Goal: Task Accomplishment & Management: Use online tool/utility

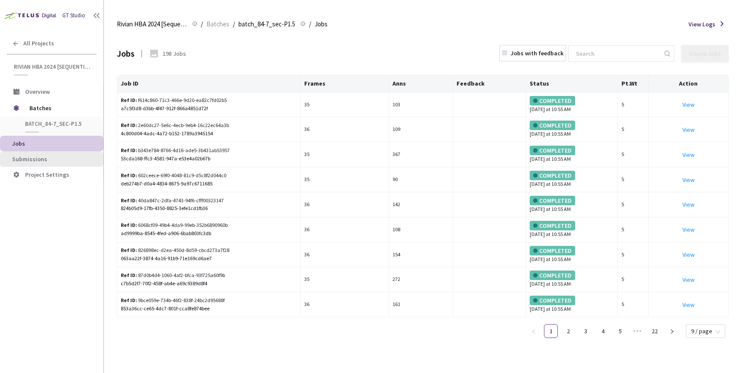
click at [34, 157] on span "Submissions" at bounding box center [29, 159] width 35 height 8
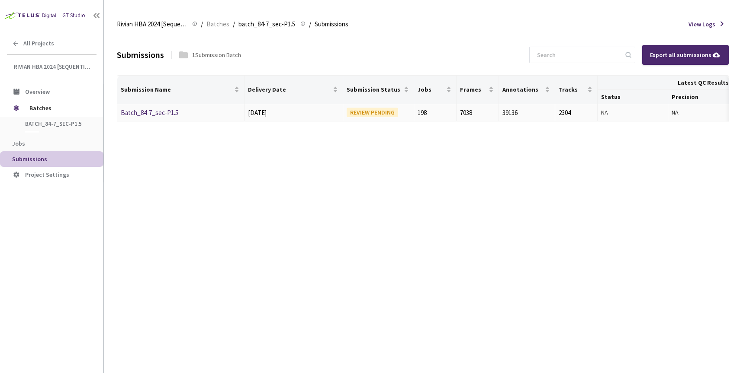
click at [156, 114] on link "Batch_84-7_sec-P1.5" at bounding box center [150, 113] width 58 height 8
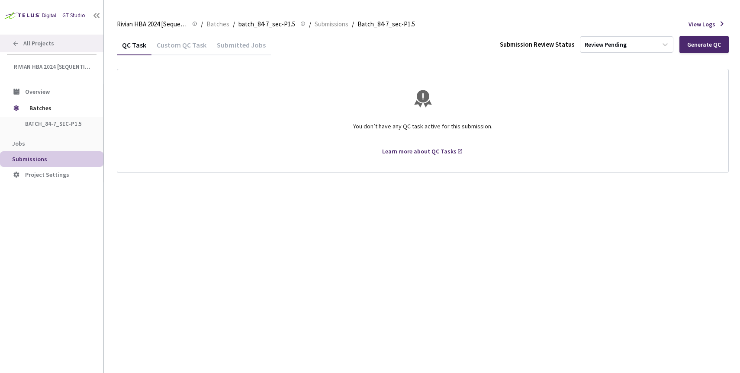
click at [16, 43] on icon at bounding box center [15, 43] width 5 height 5
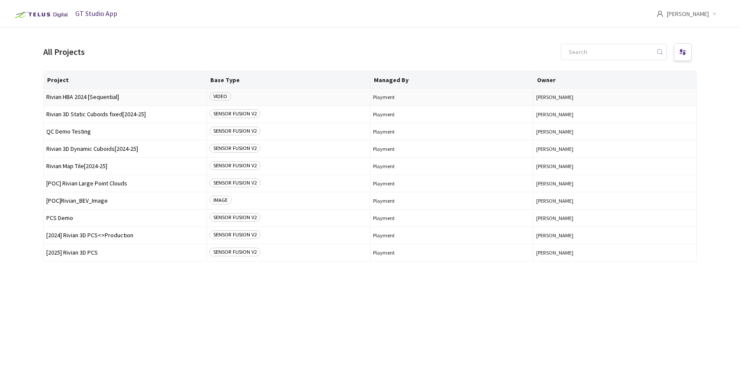
click at [67, 96] on span "Rivian HBA 2024 [Sequential]" at bounding box center [124, 97] width 157 height 6
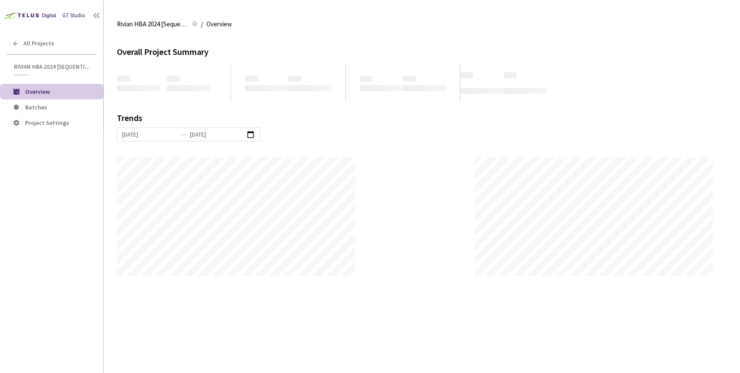
scroll to position [373, 740]
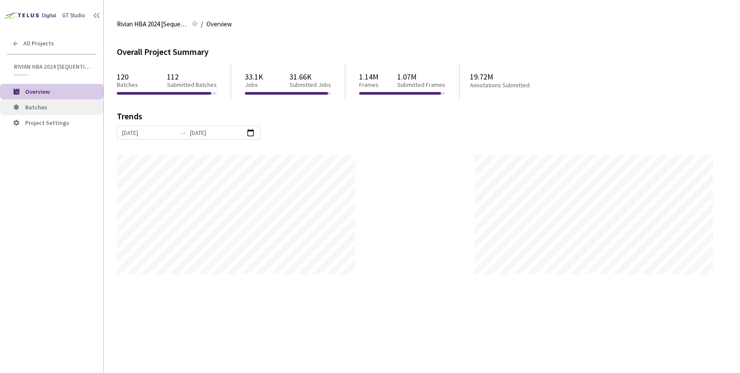
click at [30, 105] on span "Batches" at bounding box center [36, 107] width 22 height 8
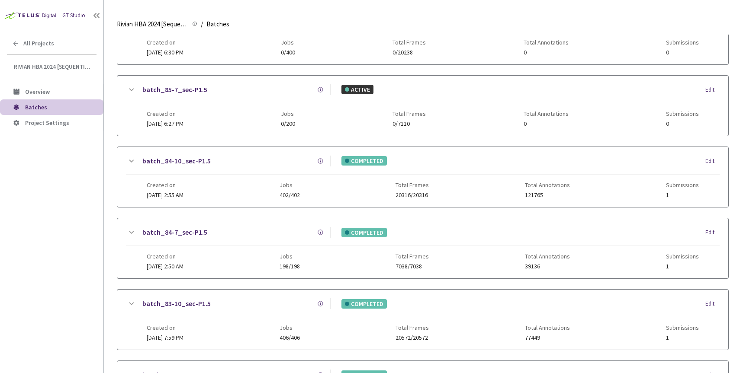
scroll to position [35, 0]
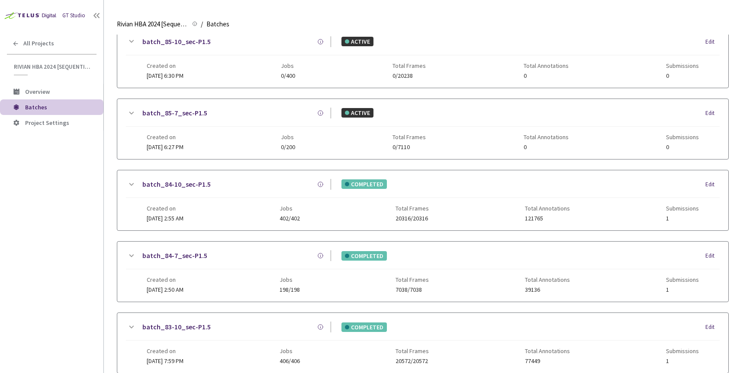
click at [177, 254] on link "batch_84-7_sec-P1.5" at bounding box center [174, 255] width 65 height 11
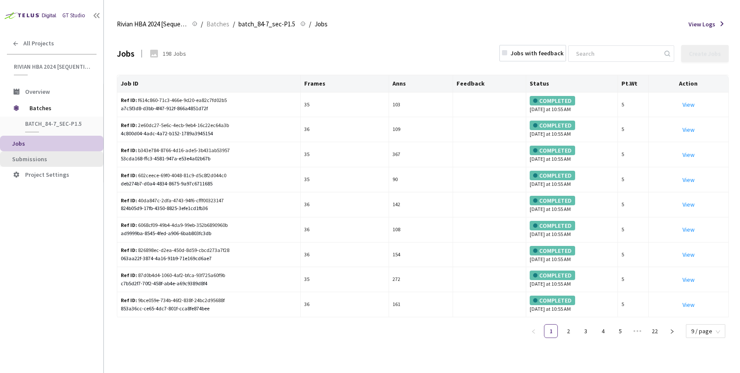
click at [69, 158] on span "Submissions" at bounding box center [54, 159] width 84 height 7
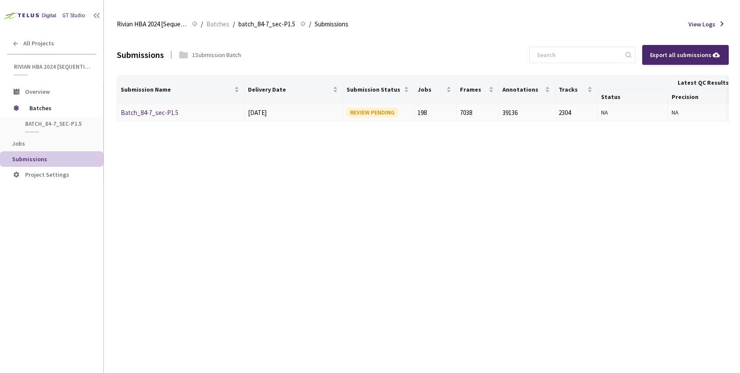
click at [161, 112] on link "Batch_84-7_sec-P1.5" at bounding box center [150, 113] width 58 height 8
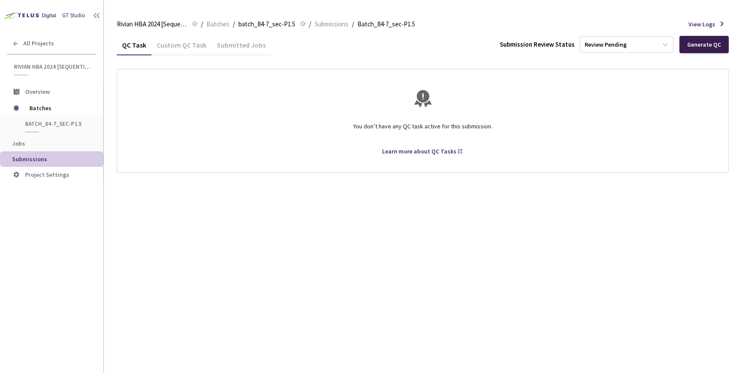
click at [702, 46] on div "Generate QC" at bounding box center [704, 44] width 34 height 7
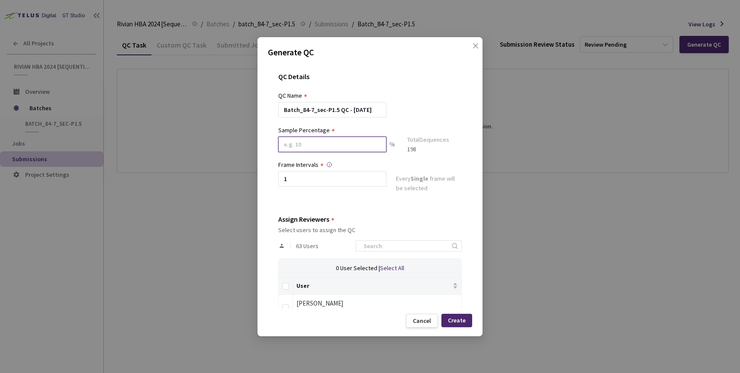
click at [309, 144] on input at bounding box center [332, 145] width 108 height 16
type input "100"
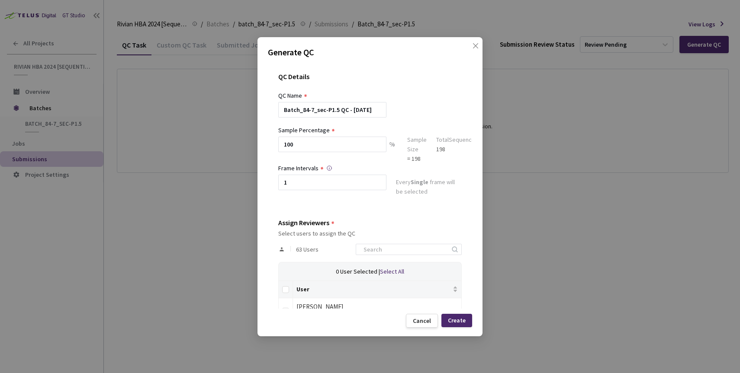
click at [308, 173] on div "Frame Intervals 1" at bounding box center [332, 180] width 108 height 35
click at [305, 186] on input "1" at bounding box center [332, 183] width 108 height 16
type input "2"
click at [284, 291] on input "Select all" at bounding box center [285, 289] width 7 height 7
checkbox input "true"
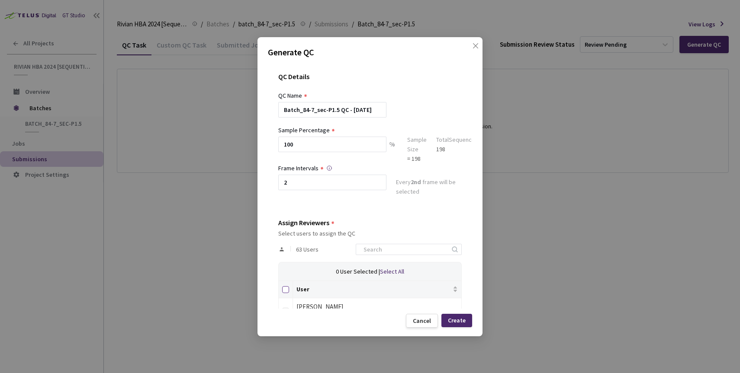
checkbox input "true"
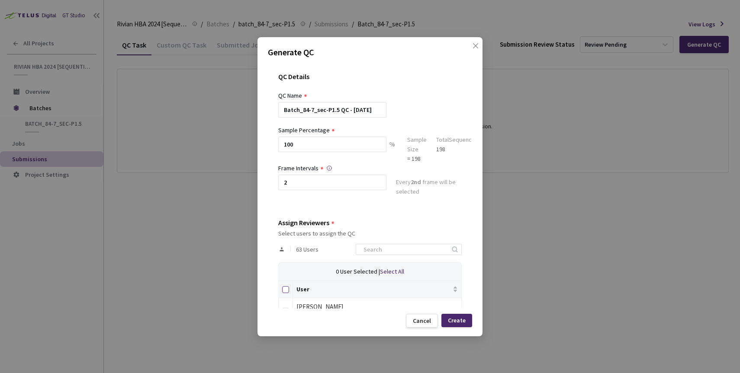
checkbox input "true"
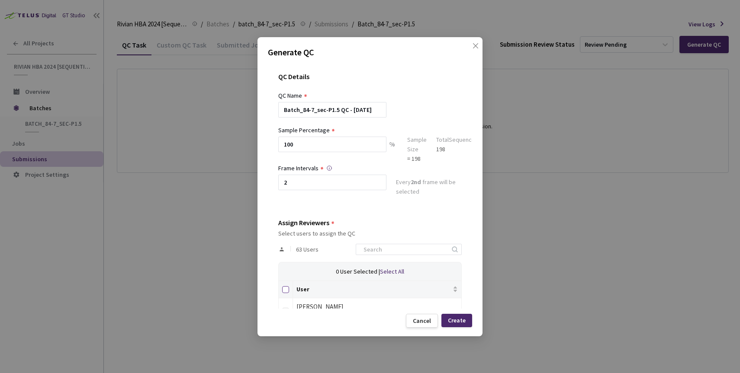
checkbox input "true"
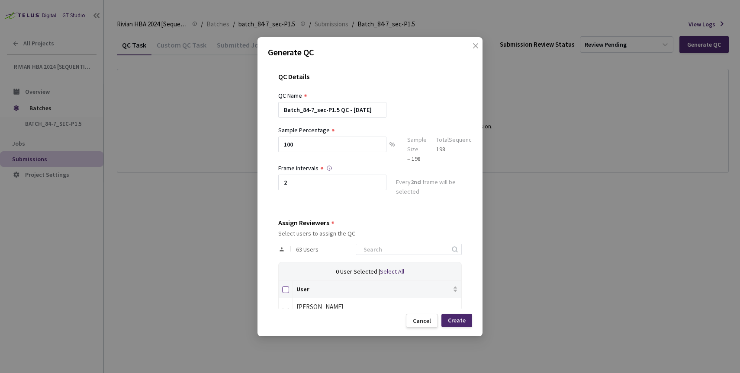
checkbox input "true"
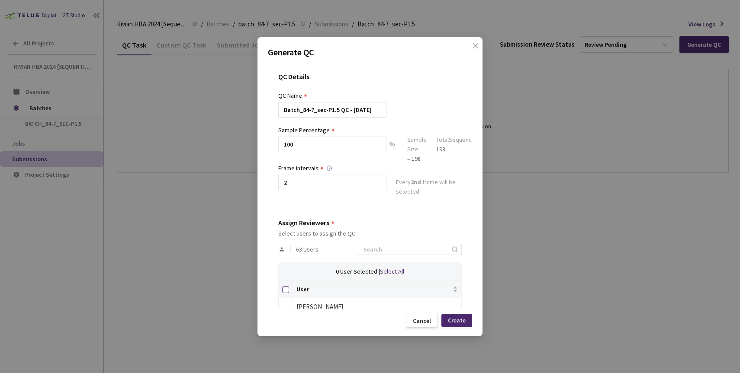
checkbox input "true"
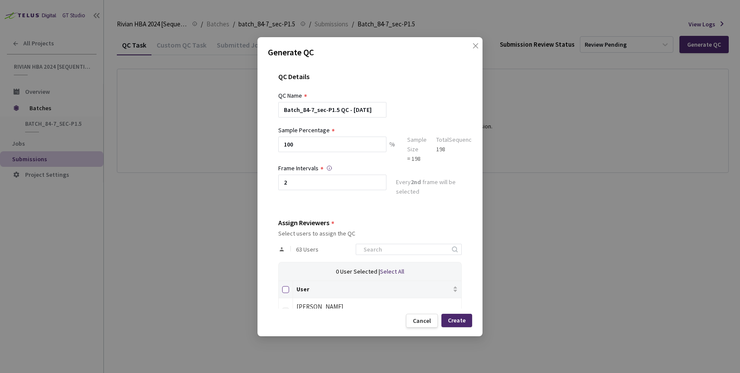
checkbox input "true"
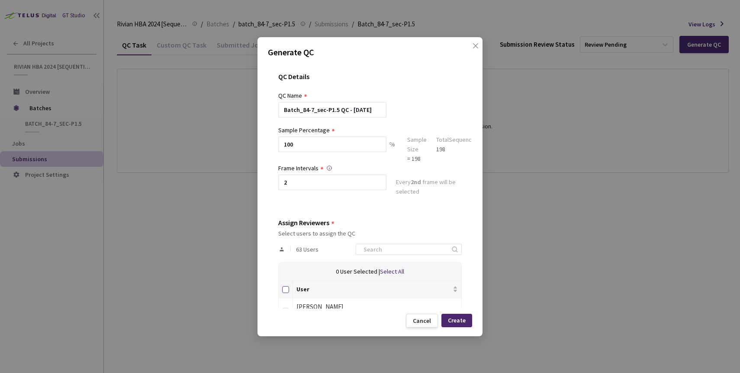
checkbox input "true"
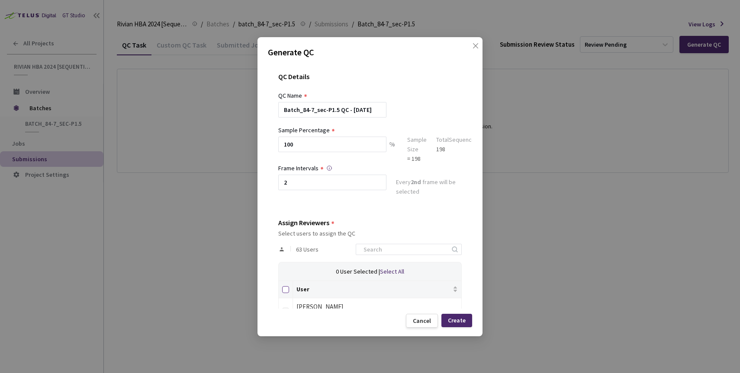
checkbox input "true"
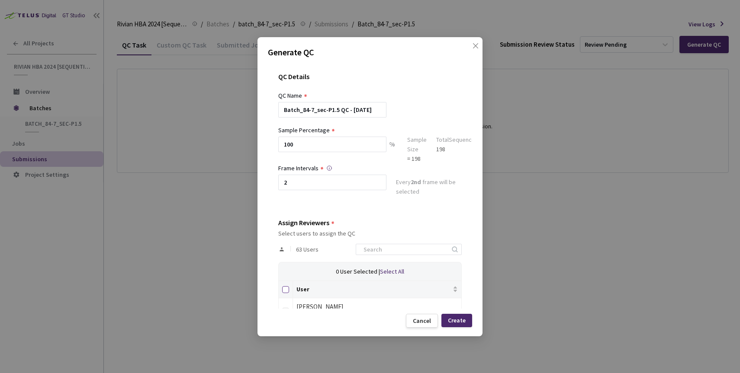
checkbox input "true"
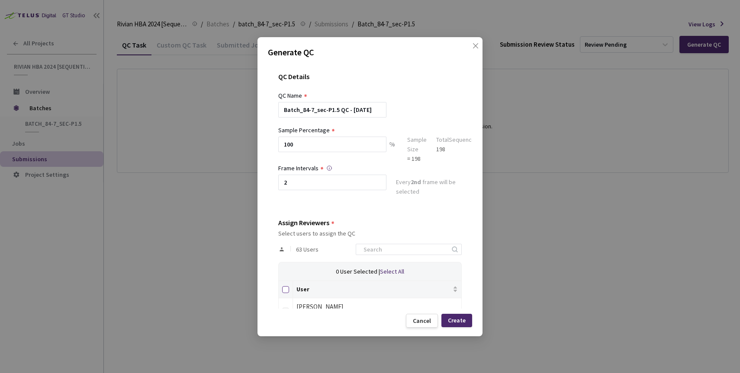
checkbox input "true"
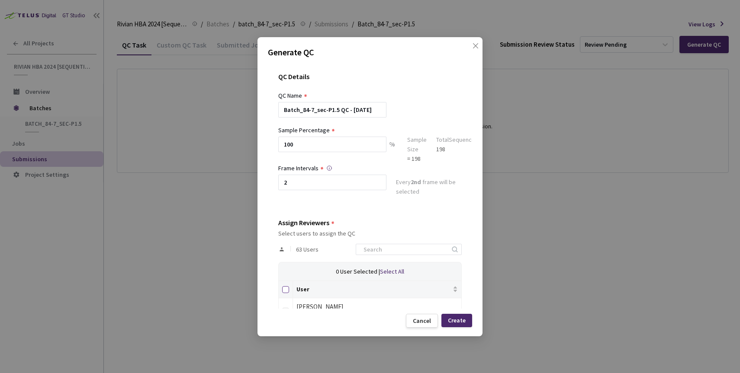
checkbox input "true"
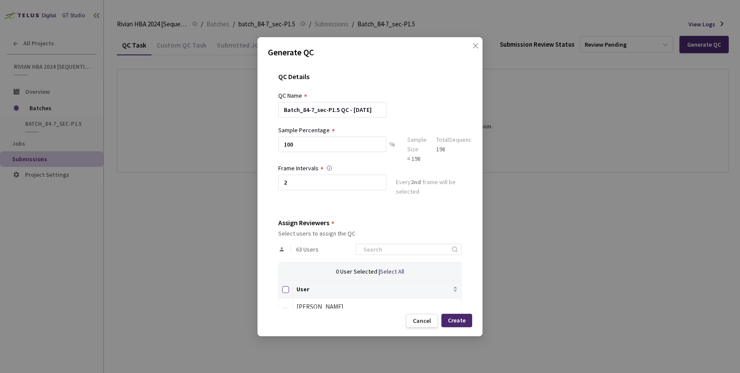
checkbox input "true"
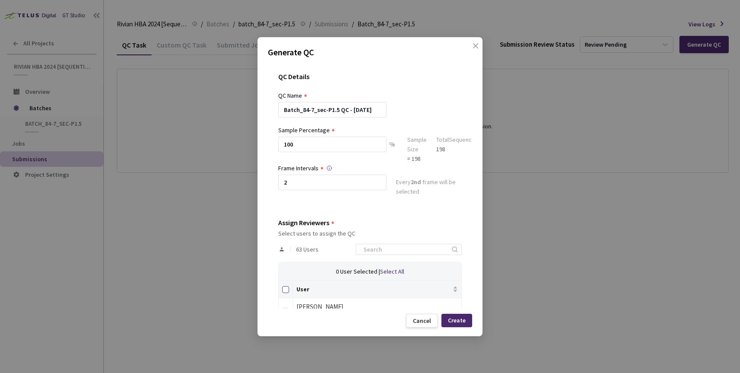
checkbox input "true"
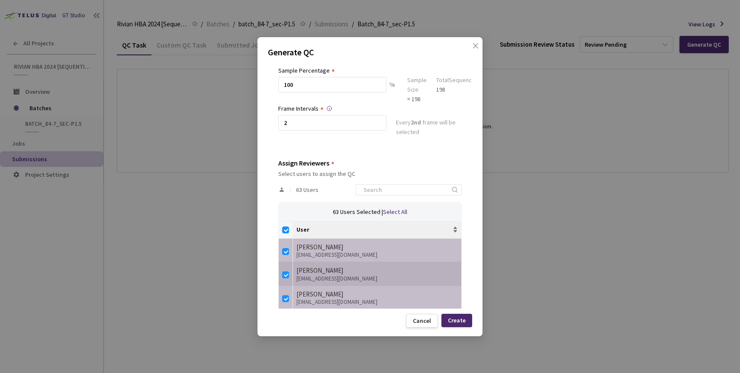
scroll to position [61, 0]
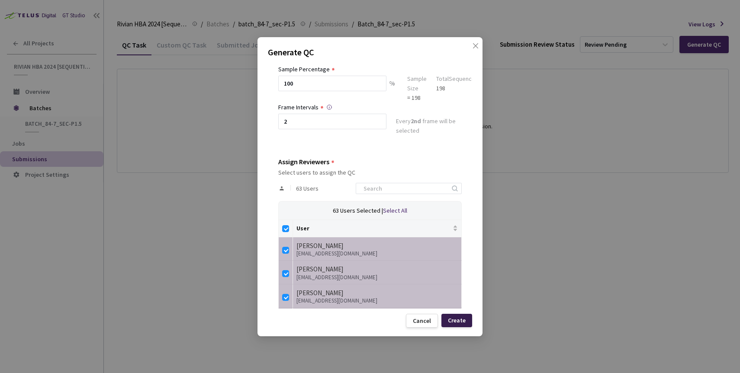
click at [461, 320] on div "Create" at bounding box center [457, 320] width 18 height 7
